Goal: Transaction & Acquisition: Purchase product/service

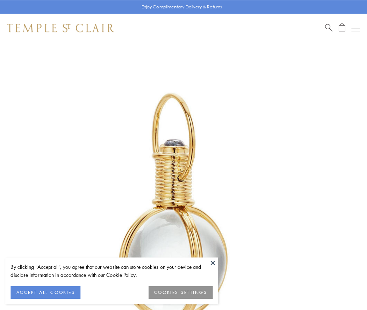
scroll to position [182, 0]
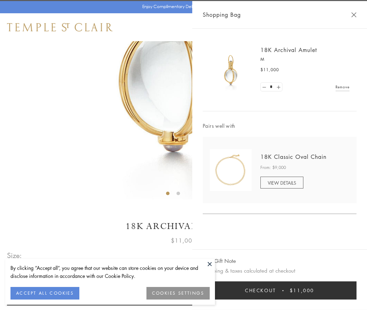
click at [279, 290] on button "Checkout $11,000" at bounding box center [279, 290] width 154 height 18
